Goal: Transaction & Acquisition: Purchase product/service

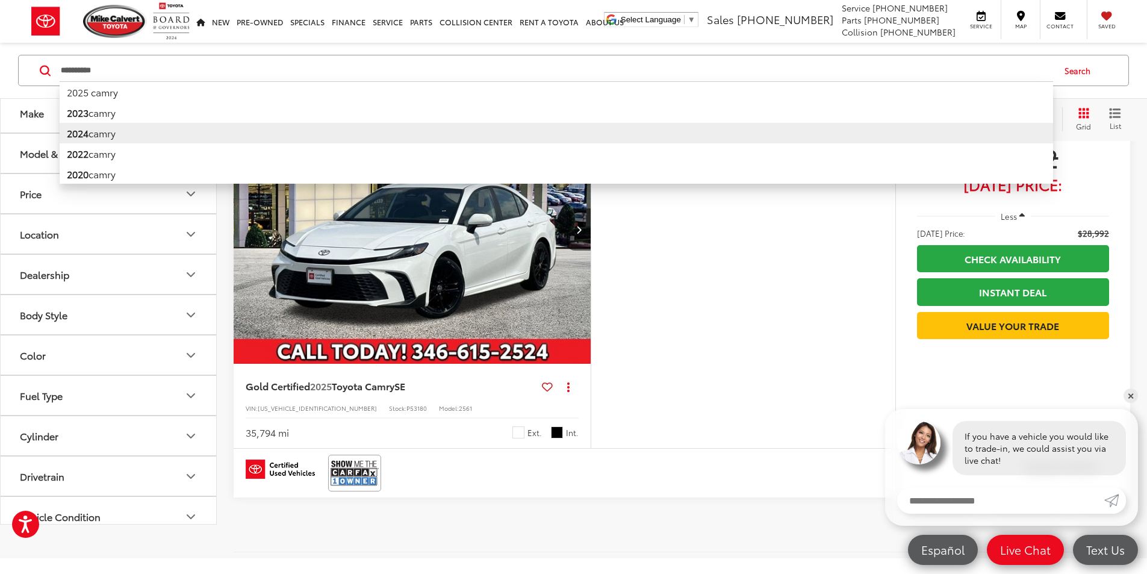
scroll to position [125, 0]
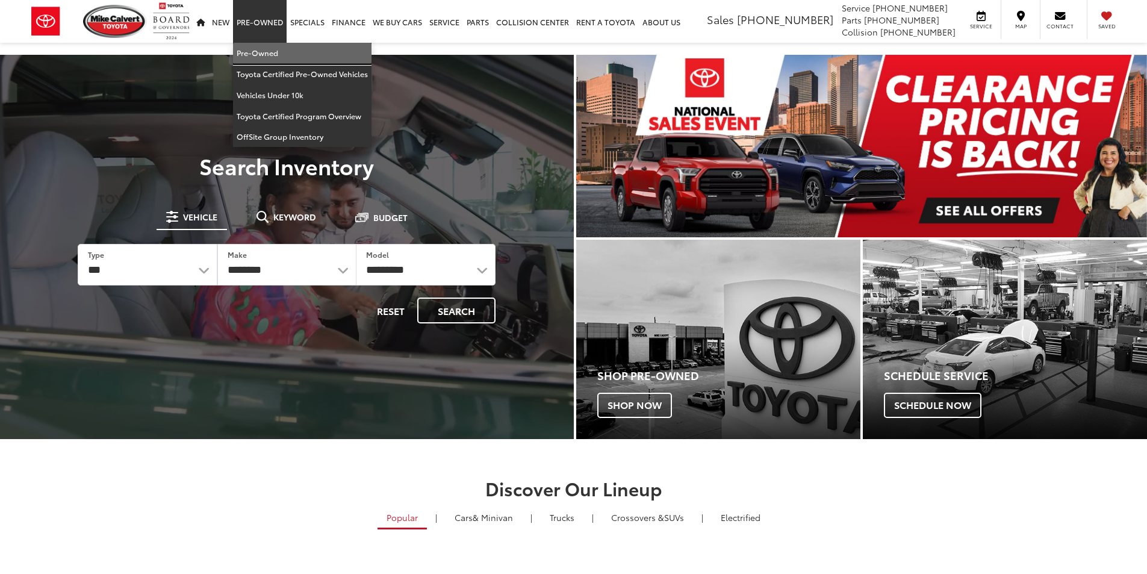
click at [268, 57] on link "Pre-Owned" at bounding box center [302, 53] width 138 height 21
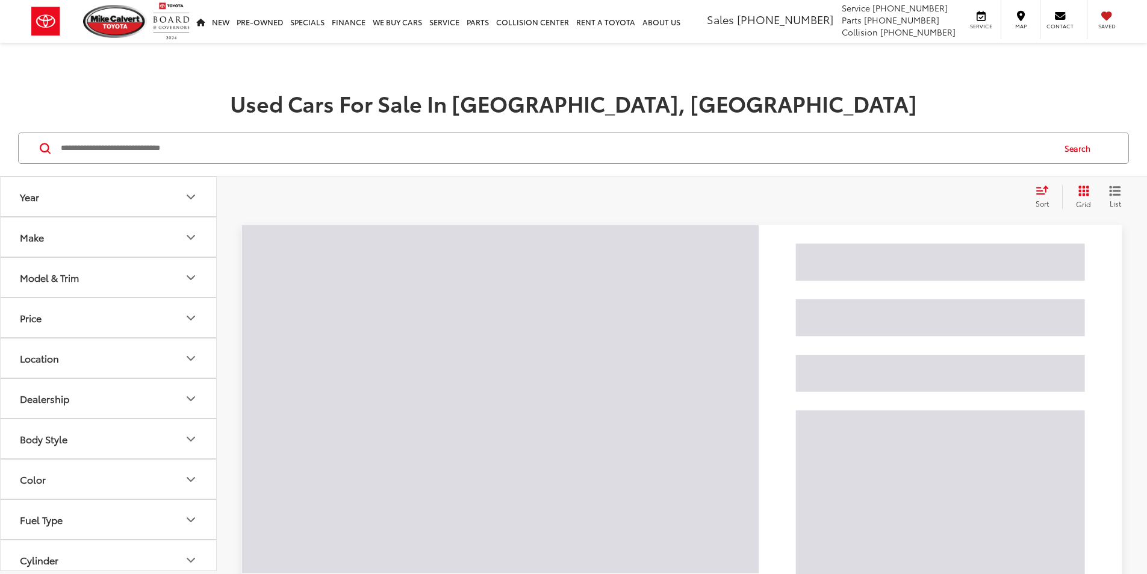
click at [380, 147] on input "Search by Make, Model, or Keyword" at bounding box center [556, 148] width 993 height 29
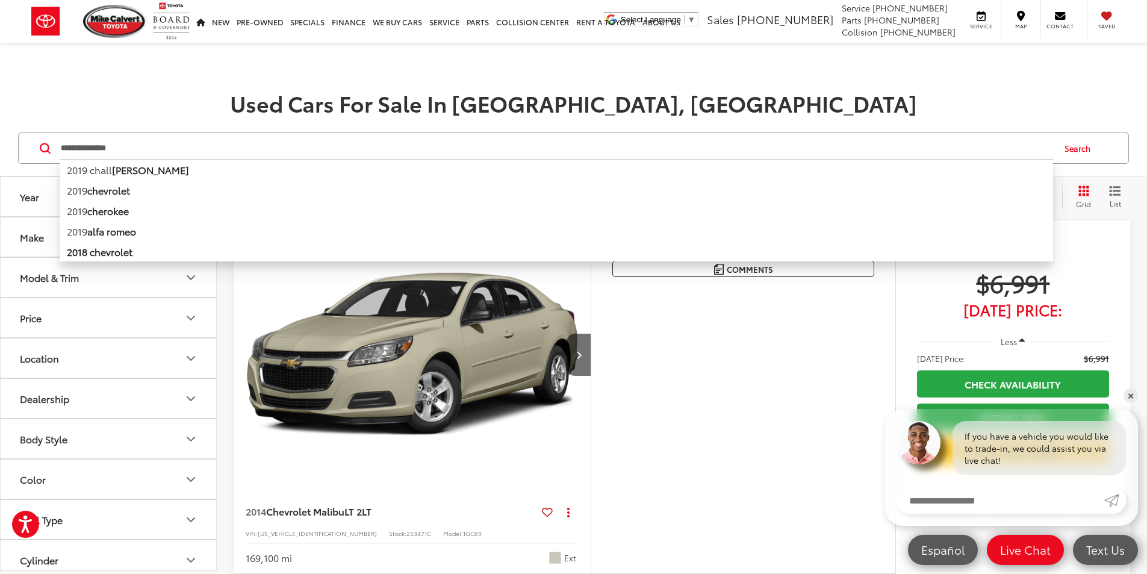
type input "**********"
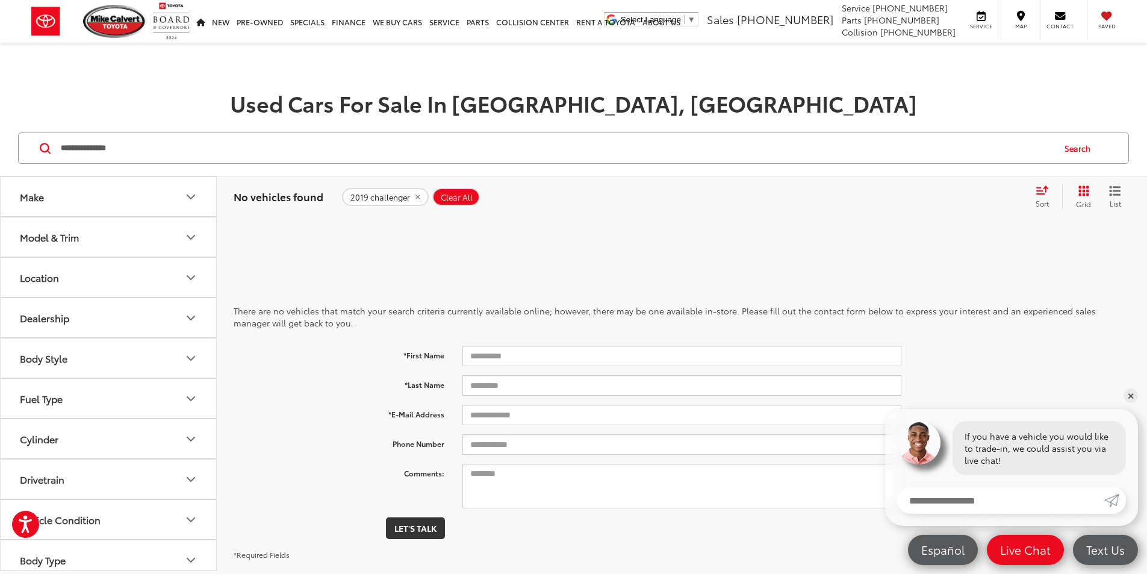
click at [414, 201] on button "2019 challenger" at bounding box center [385, 197] width 87 height 18
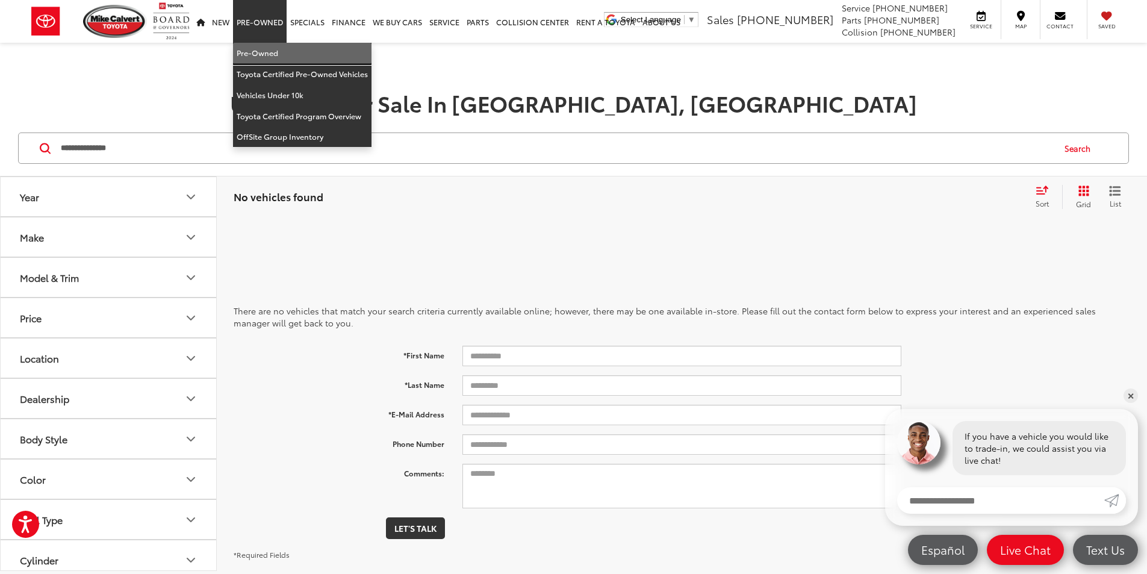
click at [256, 44] on link "Pre-Owned" at bounding box center [302, 53] width 138 height 21
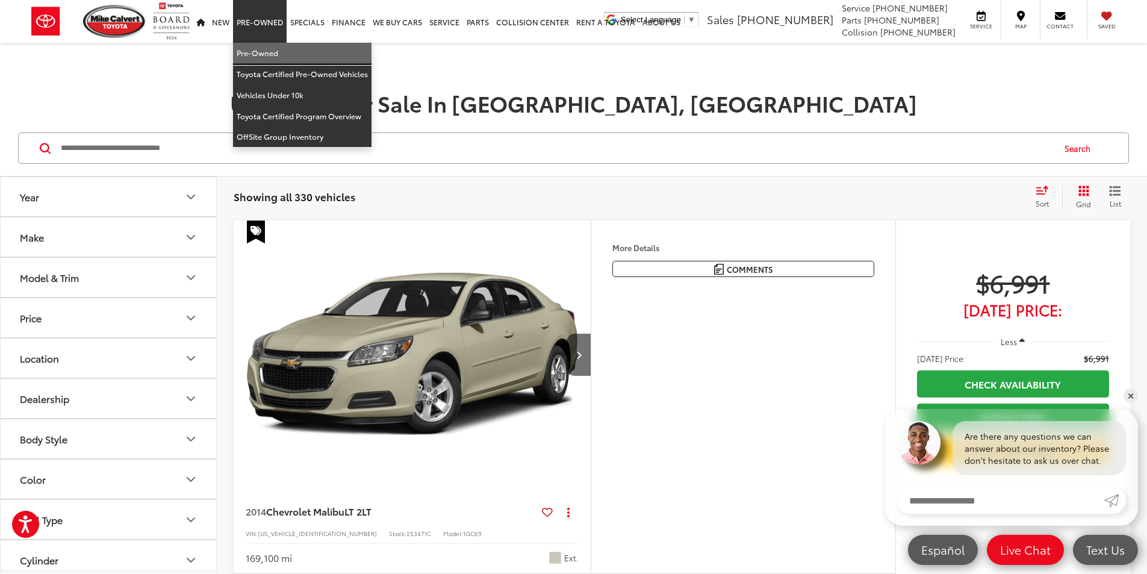
click at [262, 51] on link "Pre-Owned" at bounding box center [302, 53] width 138 height 21
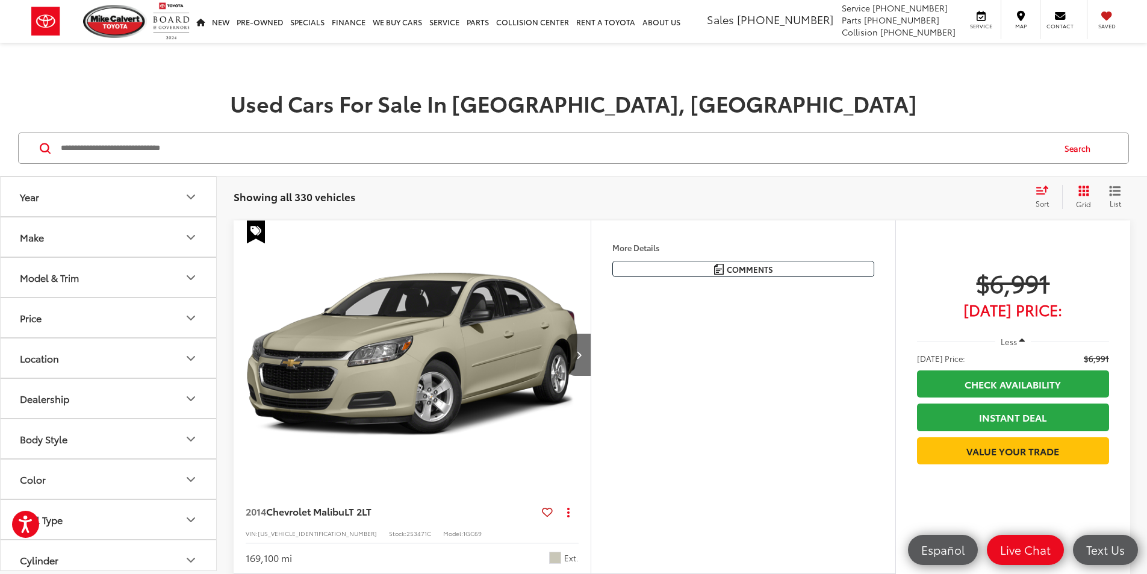
click at [116, 144] on input "Search by Make, Model, or Keyword" at bounding box center [556, 148] width 993 height 29
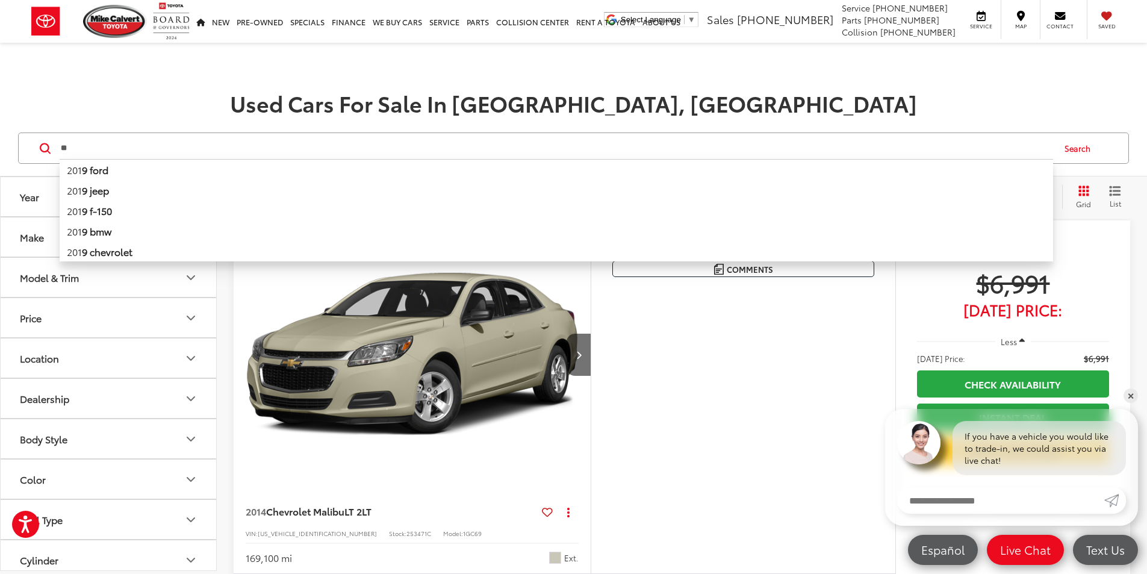
type input "*"
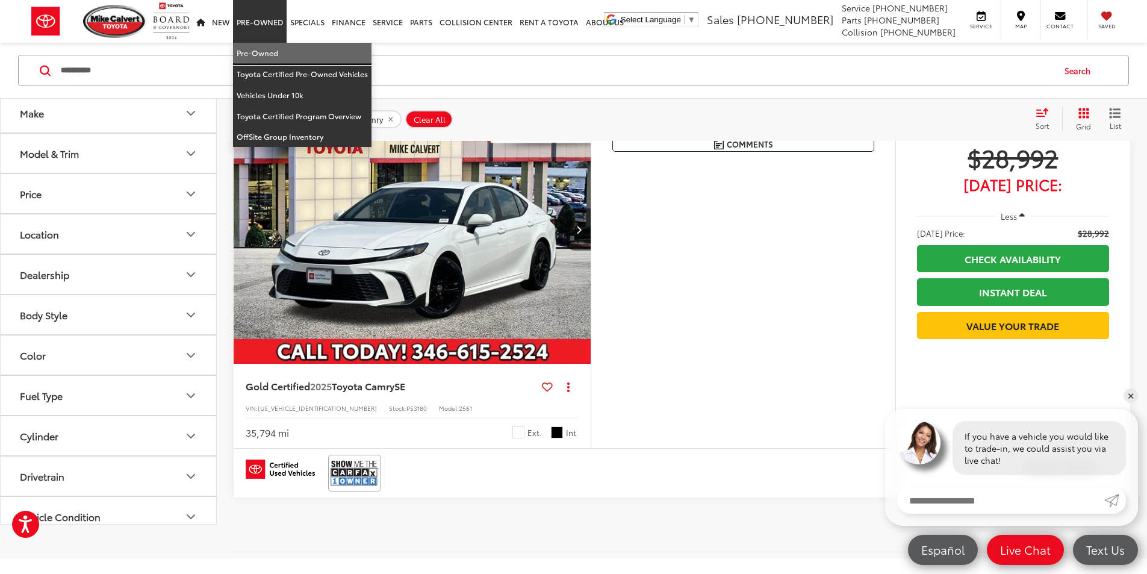
click at [264, 55] on link "Pre-Owned" at bounding box center [302, 53] width 138 height 21
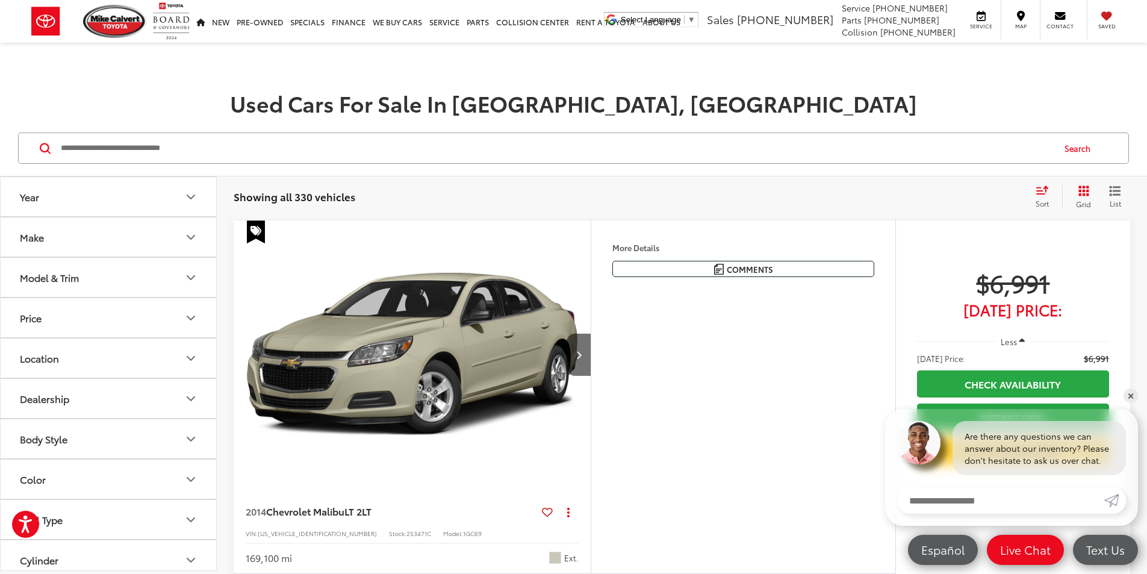
click at [173, 148] on input "Search by Make, Model, or Keyword" at bounding box center [556, 148] width 993 height 29
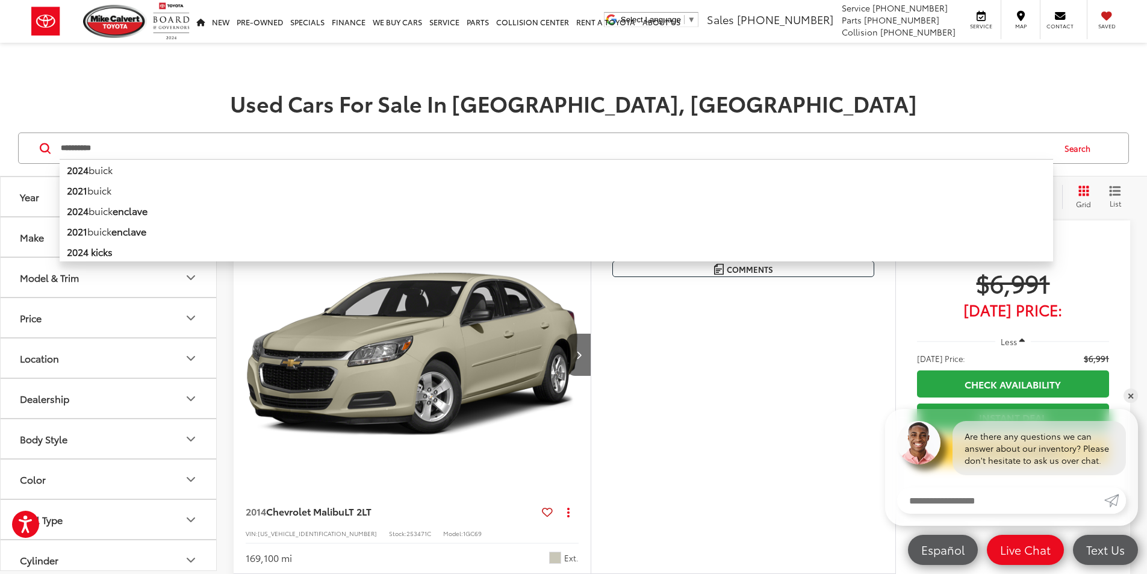
type input "**********"
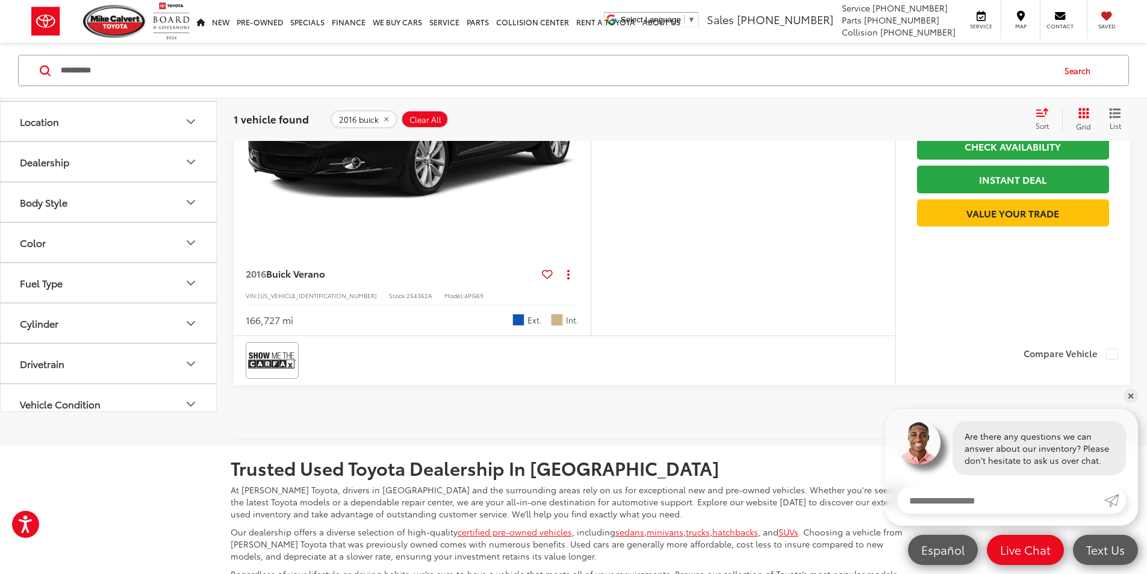
scroll to position [120, 0]
